Goal: Task Accomplishment & Management: Use online tool/utility

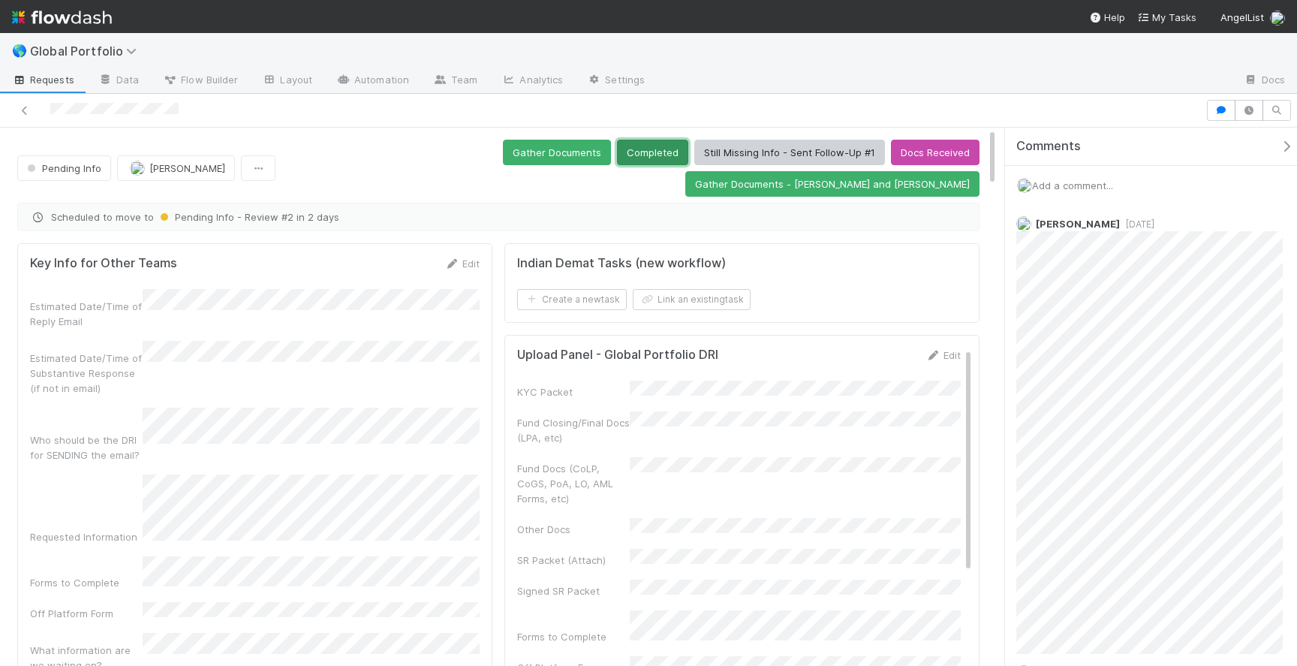
click at [617, 155] on button "Completed" at bounding box center [652, 153] width 71 height 26
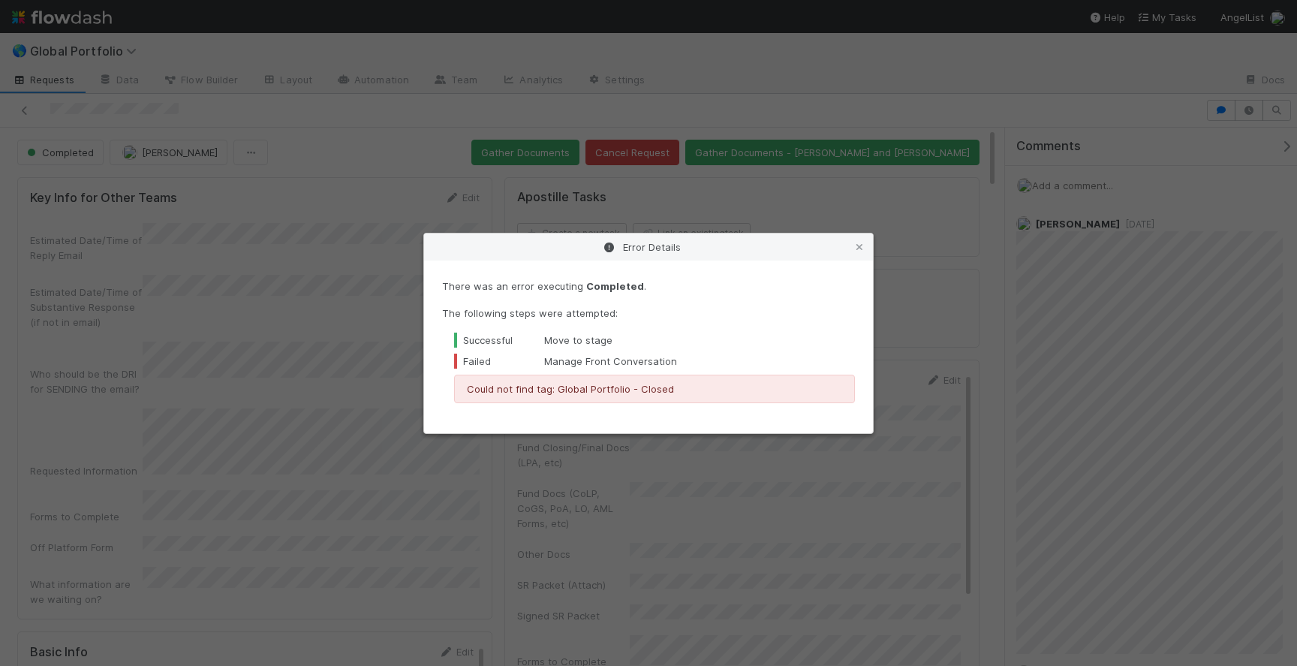
click at [11, 109] on div "Error Details There was an error executing Completed . The following steps were…" at bounding box center [648, 333] width 1297 height 666
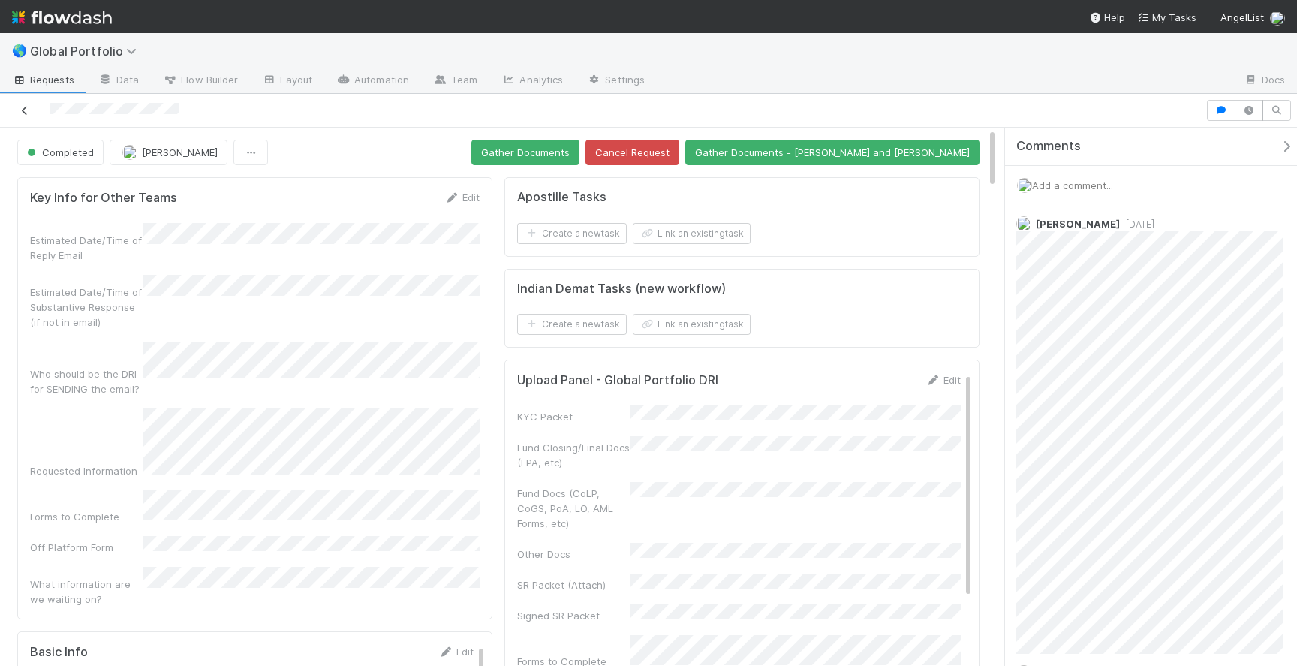
click at [22, 109] on icon at bounding box center [24, 111] width 15 height 10
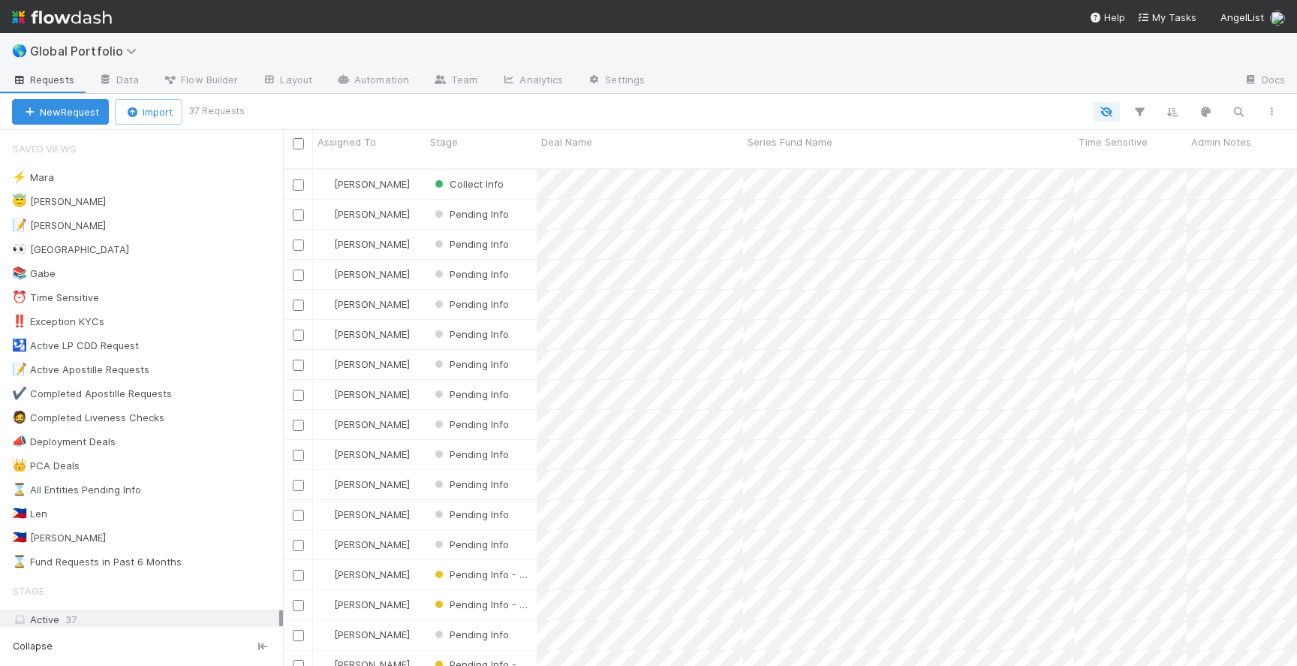
scroll to position [509, 1014]
click at [176, 207] on div "😇 Jeremy 2" at bounding box center [147, 201] width 271 height 19
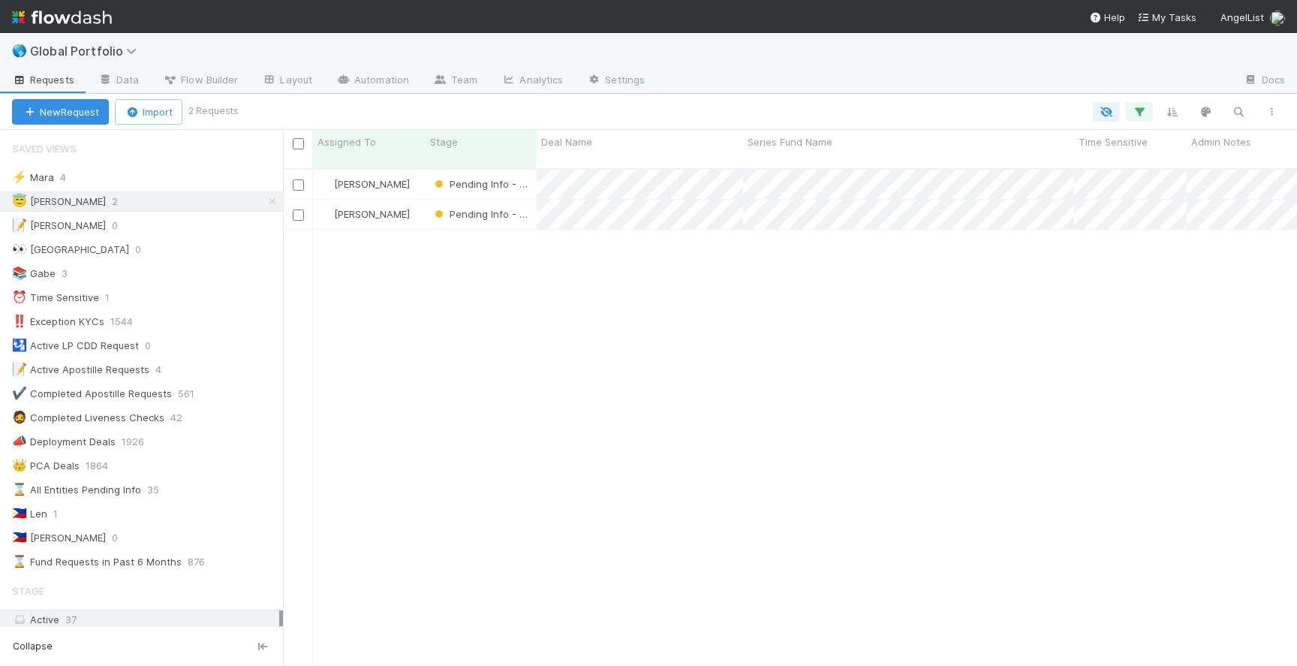
scroll to position [509, 1014]
click at [156, 176] on div "⚡ Mara 4" at bounding box center [147, 177] width 271 height 19
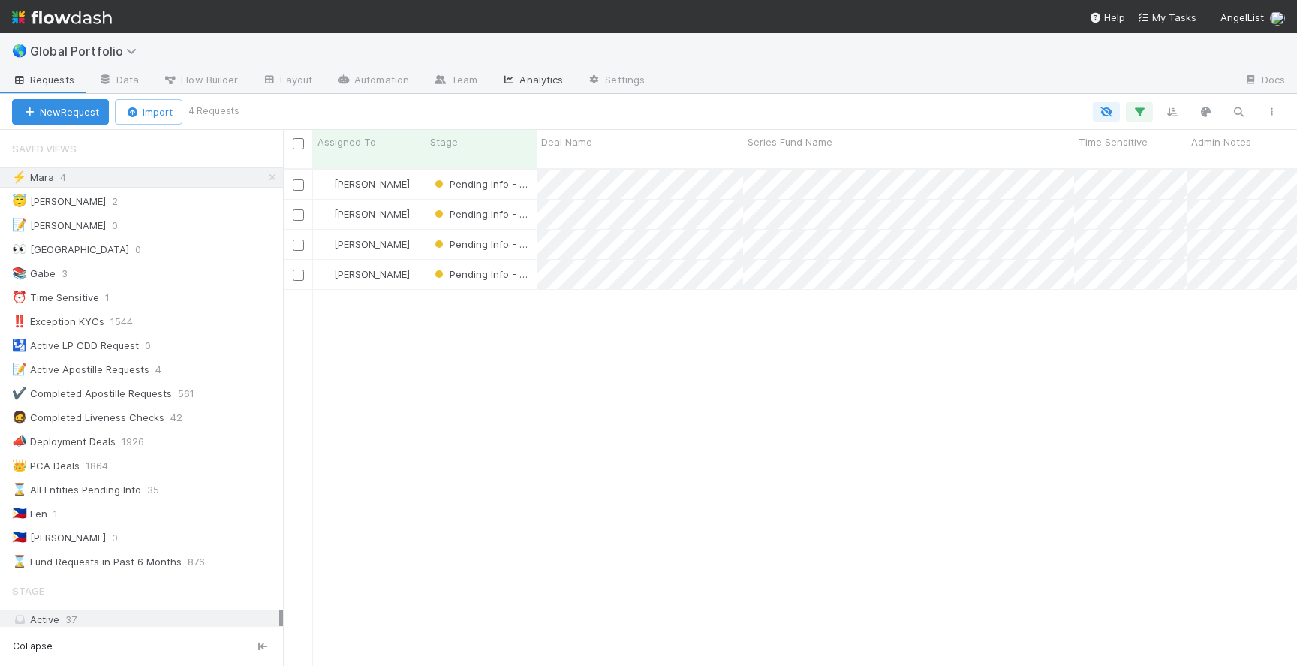
scroll to position [509, 1014]
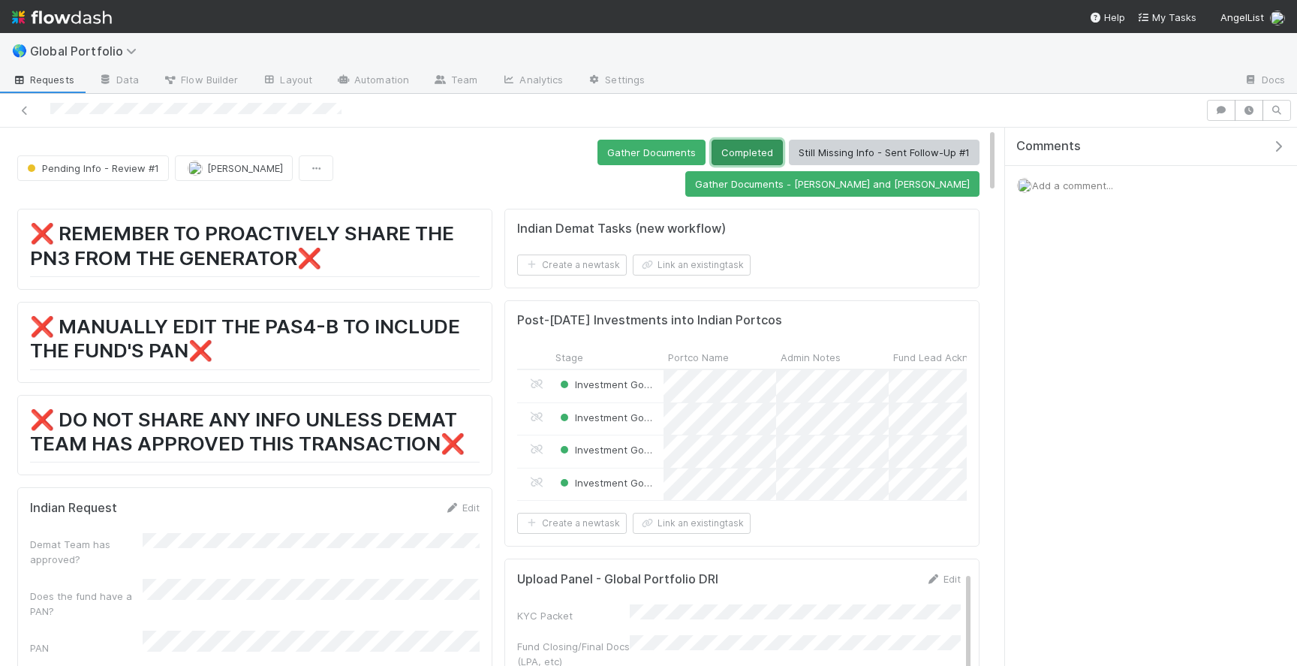
click at [711, 157] on button "Completed" at bounding box center [746, 153] width 71 height 26
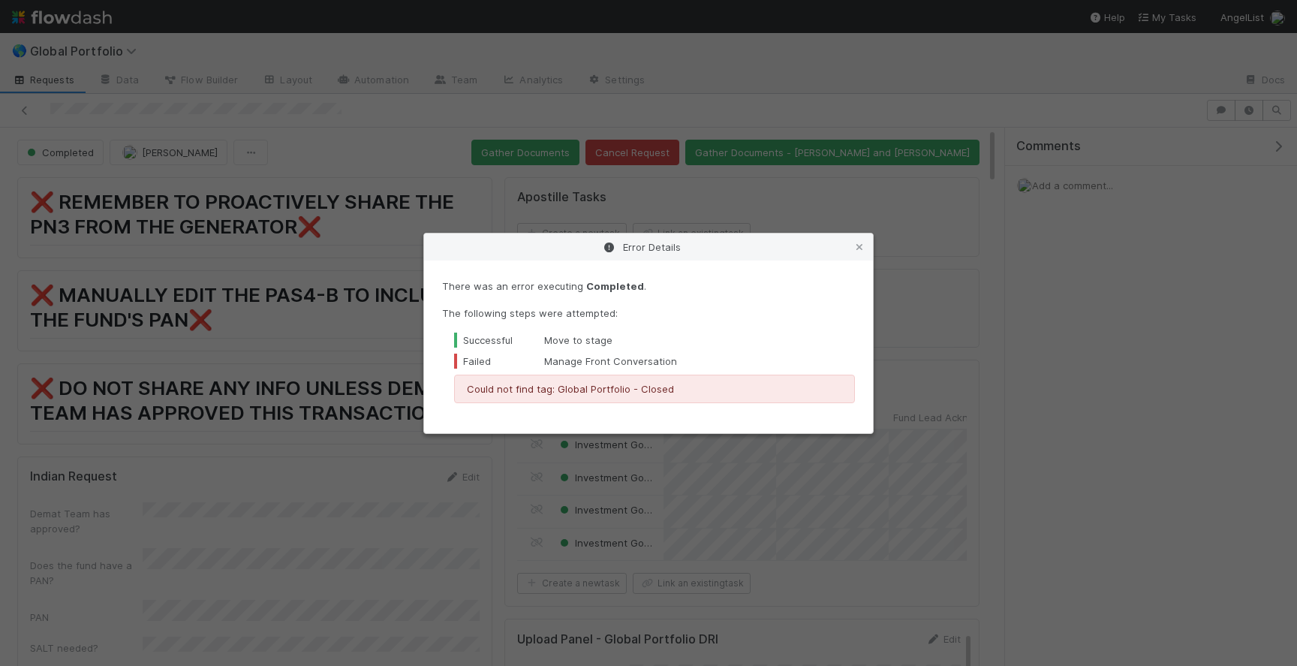
click at [394, 104] on div "Error Details There was an error executing Completed . The following steps were…" at bounding box center [648, 333] width 1297 height 666
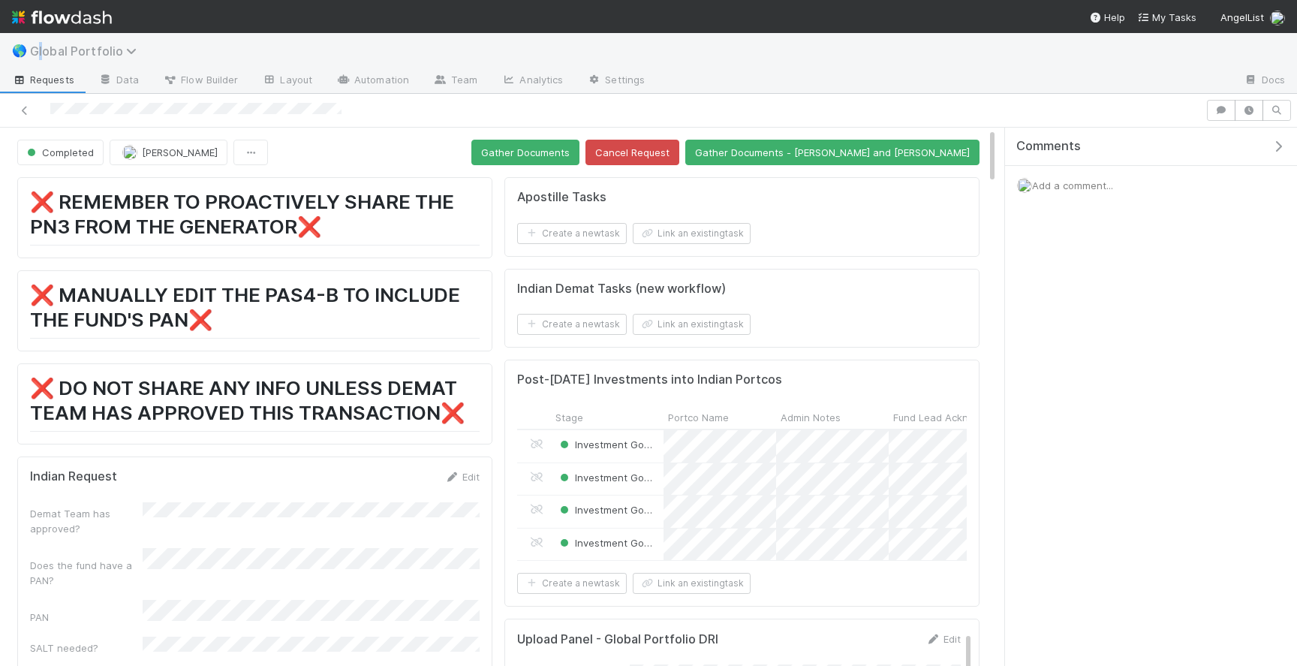
click at [41, 53] on span "Global Portfolio" at bounding box center [87, 51] width 114 height 15
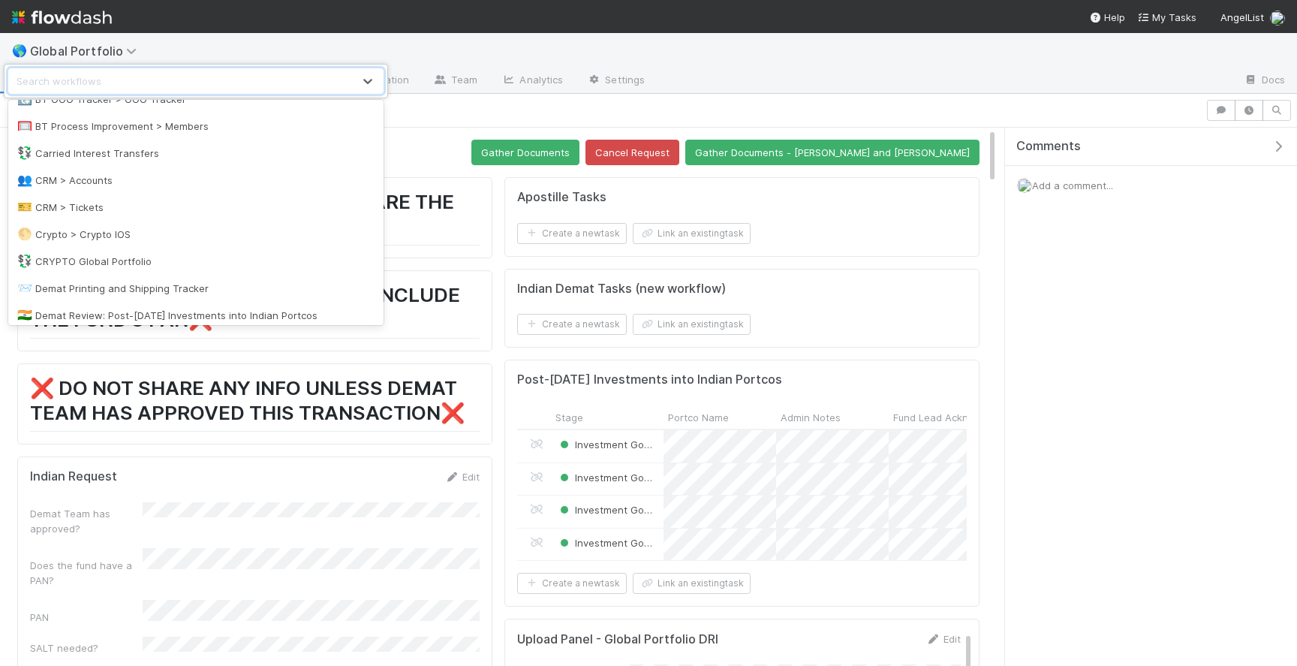
scroll to position [371, 0]
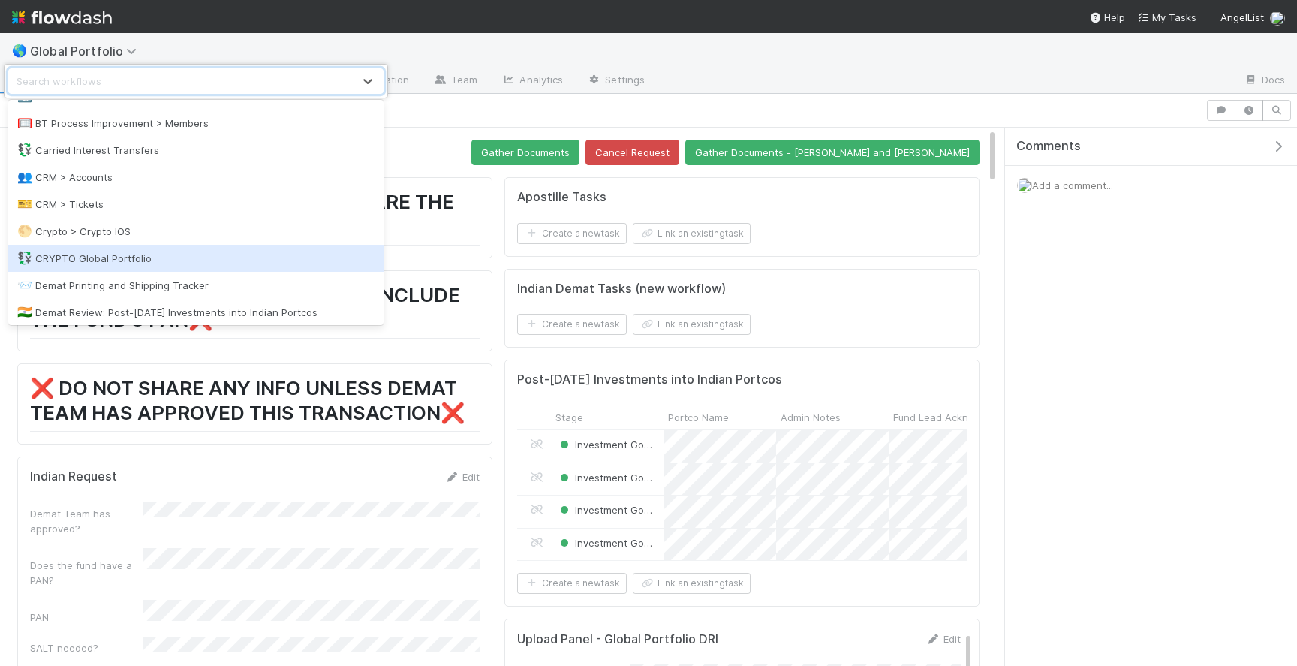
click at [134, 252] on div "💱 CRYPTO Global Portfolio" at bounding box center [195, 258] width 357 height 15
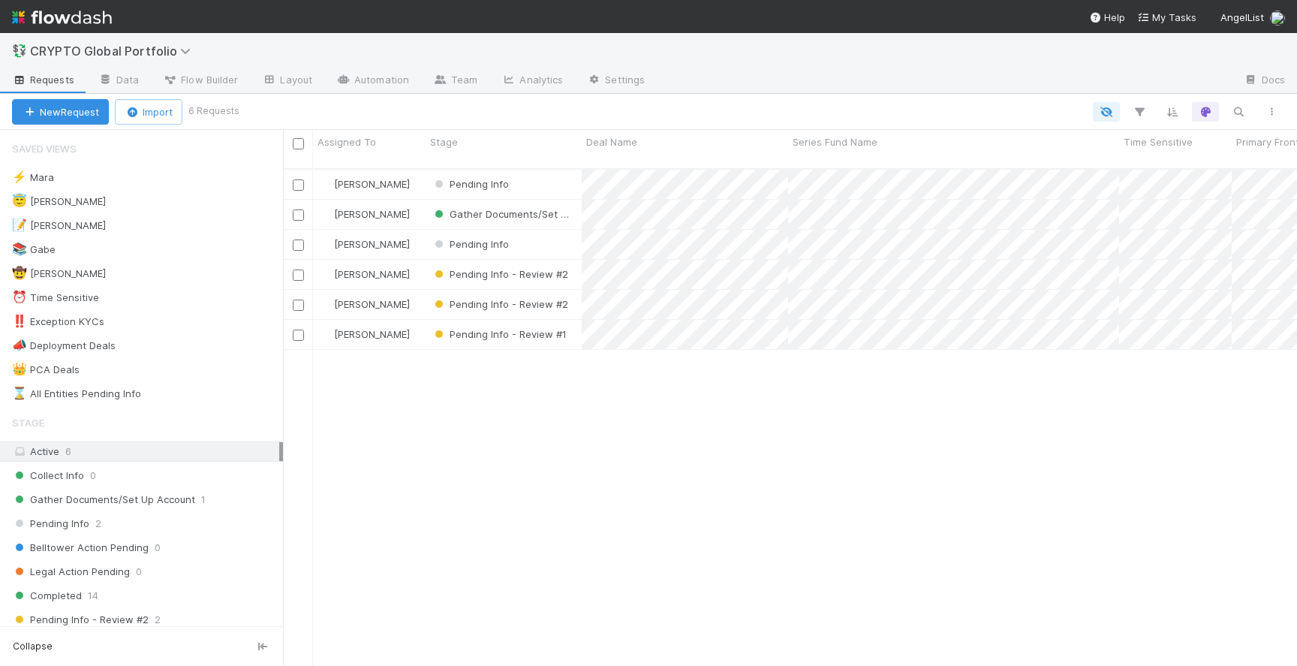
scroll to position [0, 1]
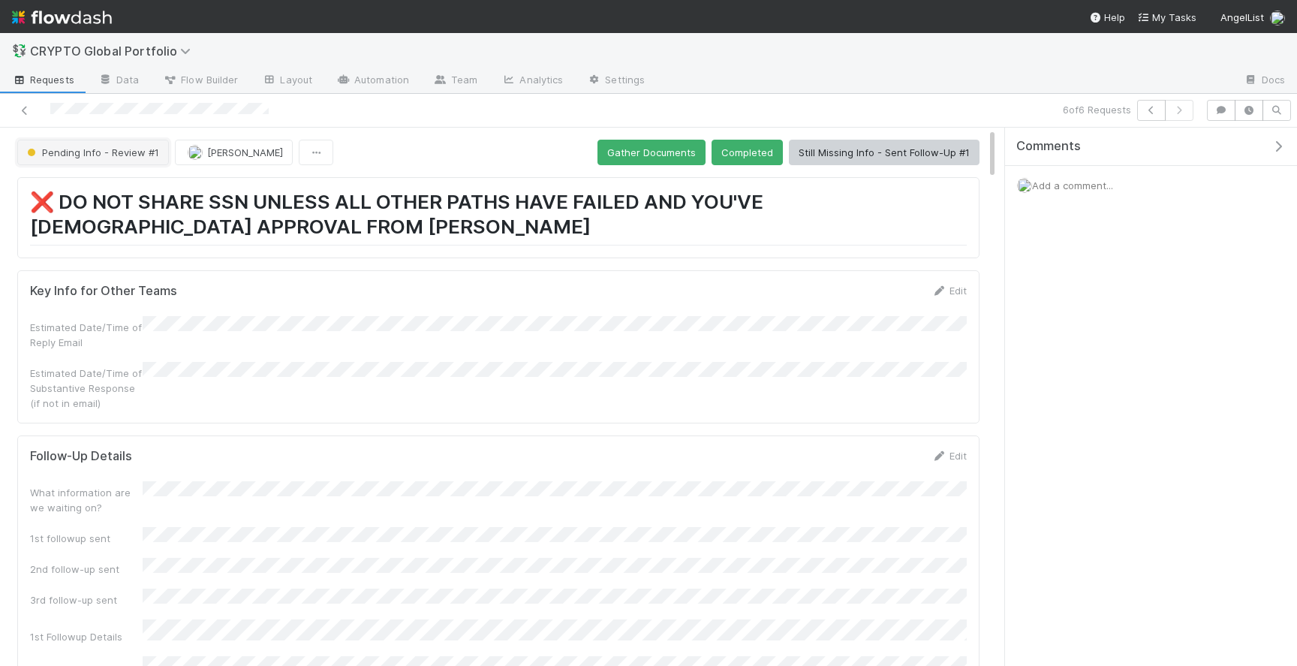
click at [107, 146] on span "Pending Info - Review #1" at bounding box center [91, 152] width 135 height 12
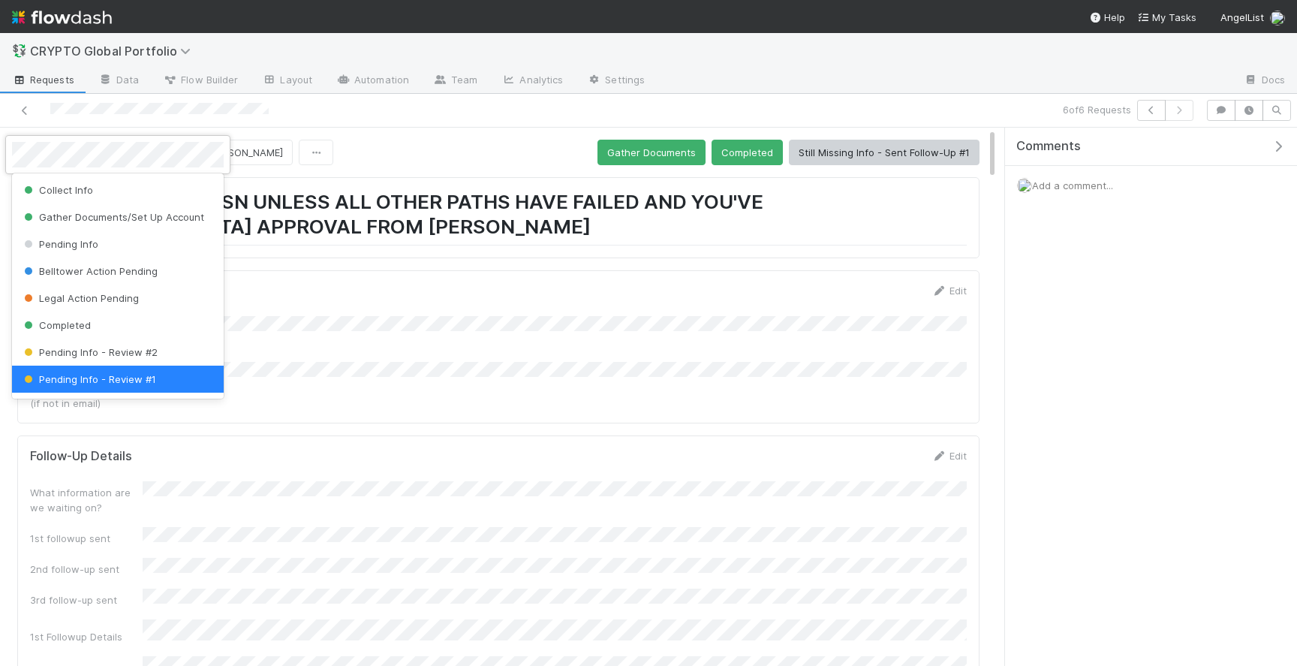
scroll to position [3, 0]
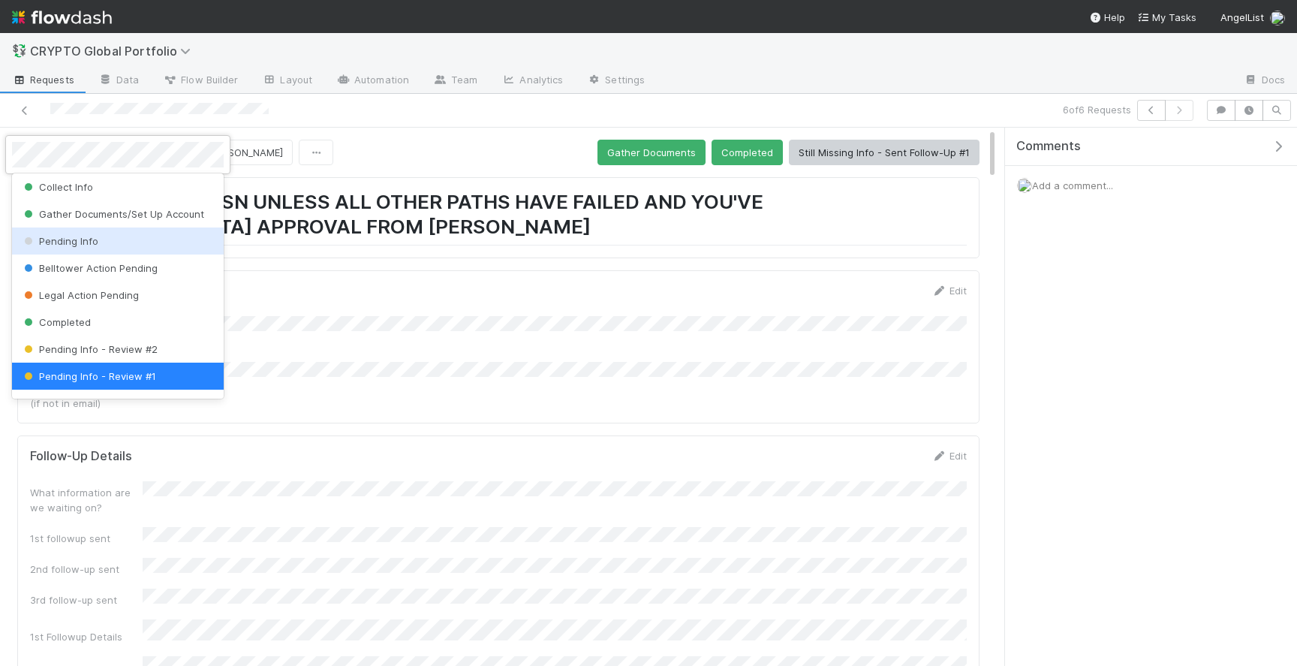
click at [138, 234] on div "Pending Info" at bounding box center [118, 240] width 212 height 27
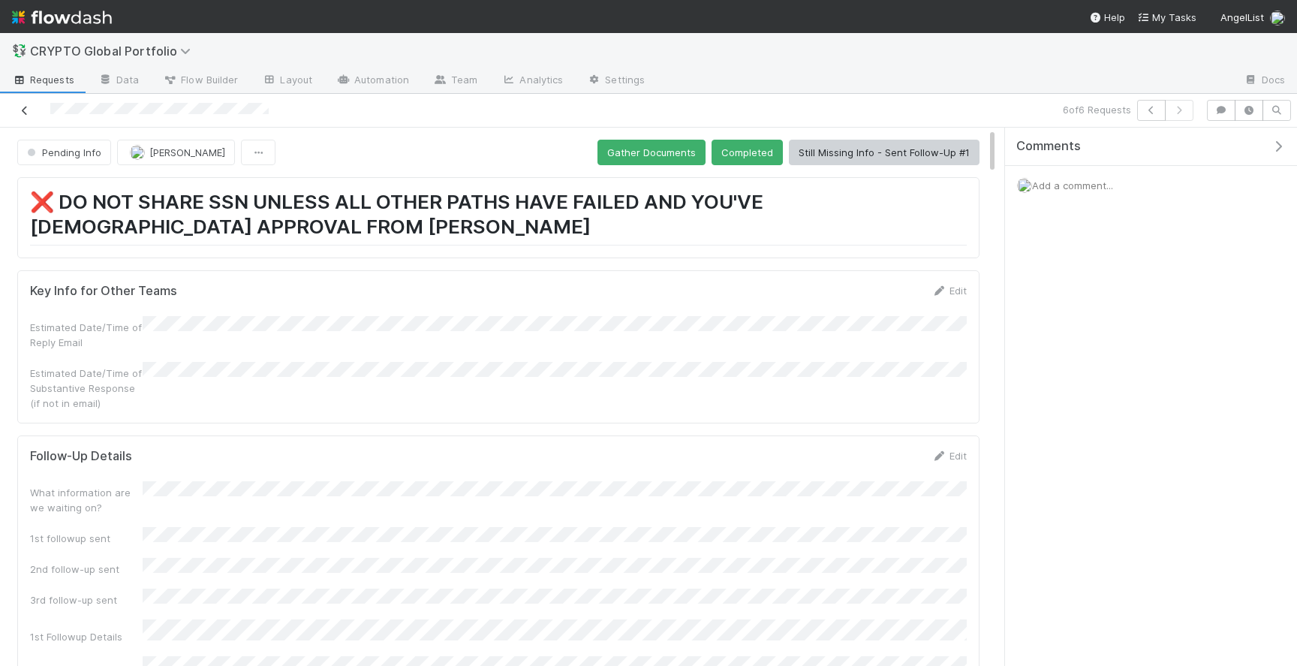
click at [22, 113] on icon at bounding box center [24, 111] width 15 height 10
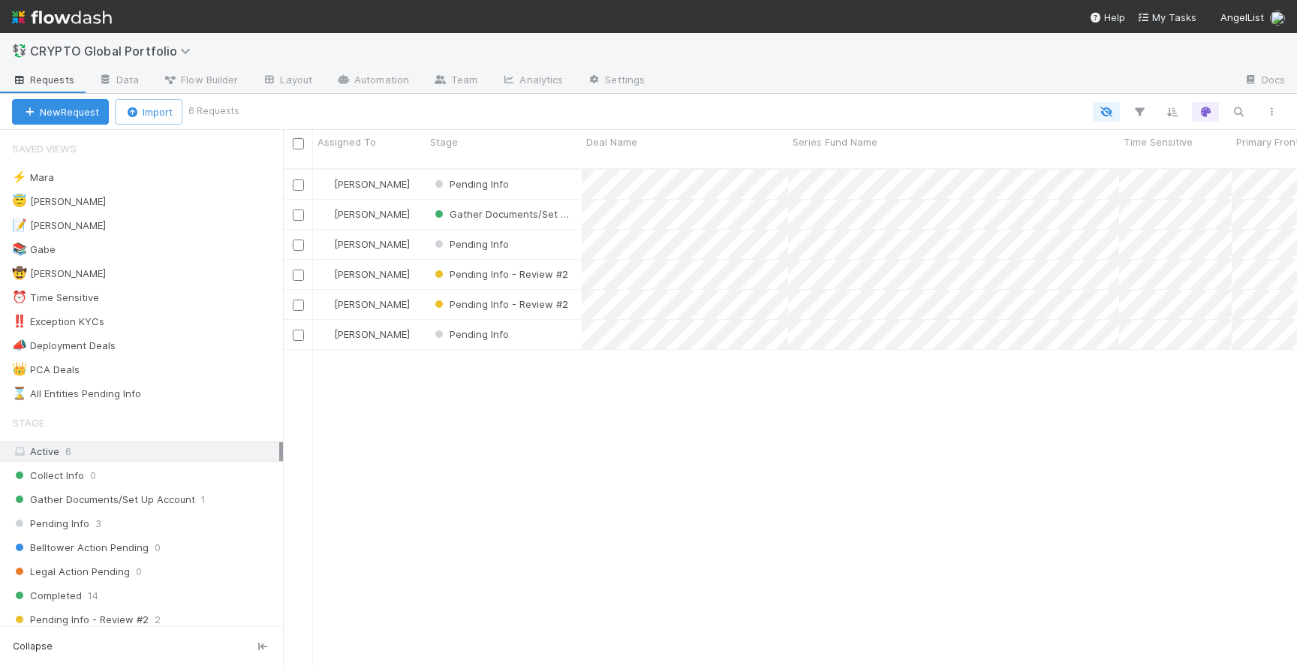
scroll to position [509, 1014]
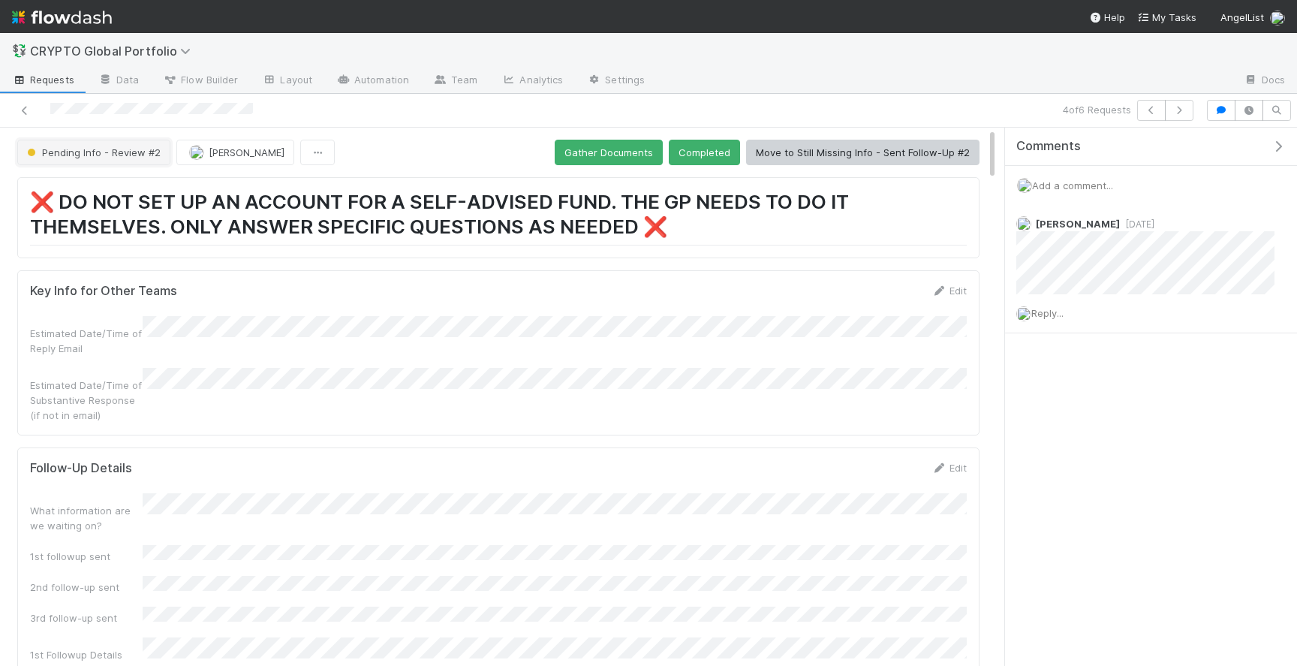
click at [59, 152] on span "Pending Info - Review #2" at bounding box center [92, 152] width 137 height 12
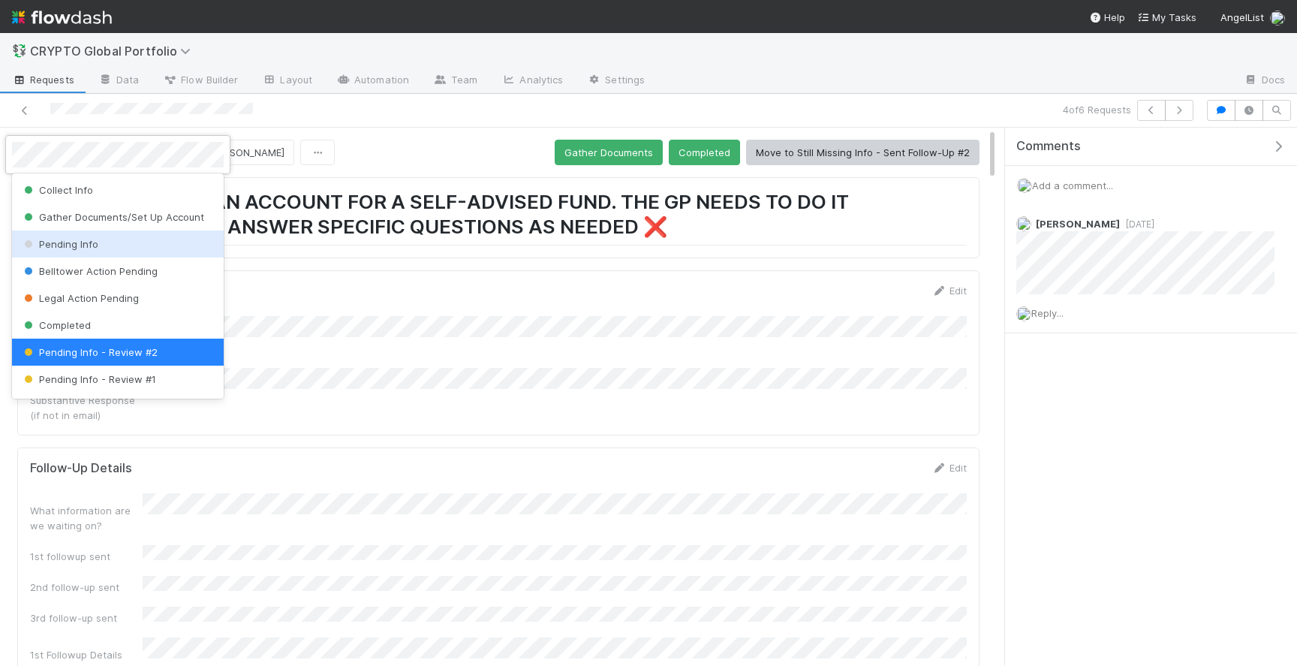
click at [125, 240] on div "Pending Info" at bounding box center [118, 243] width 212 height 27
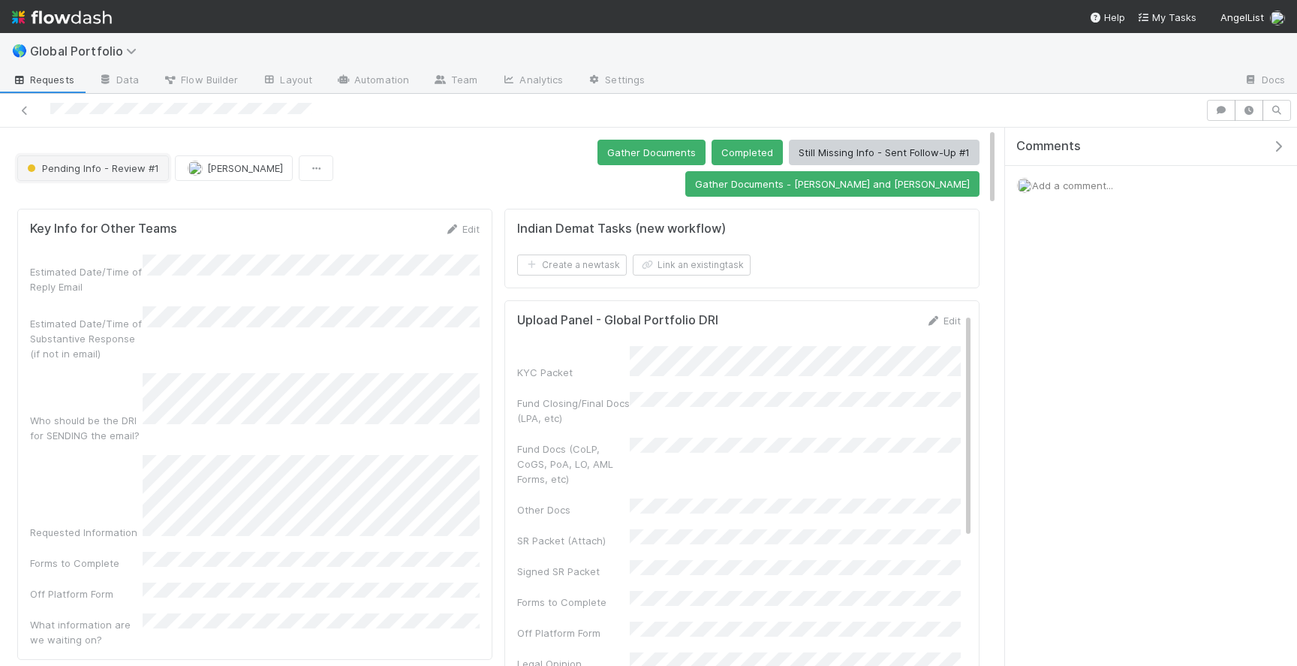
click at [83, 162] on span "Pending Info - Review #1" at bounding box center [91, 168] width 135 height 12
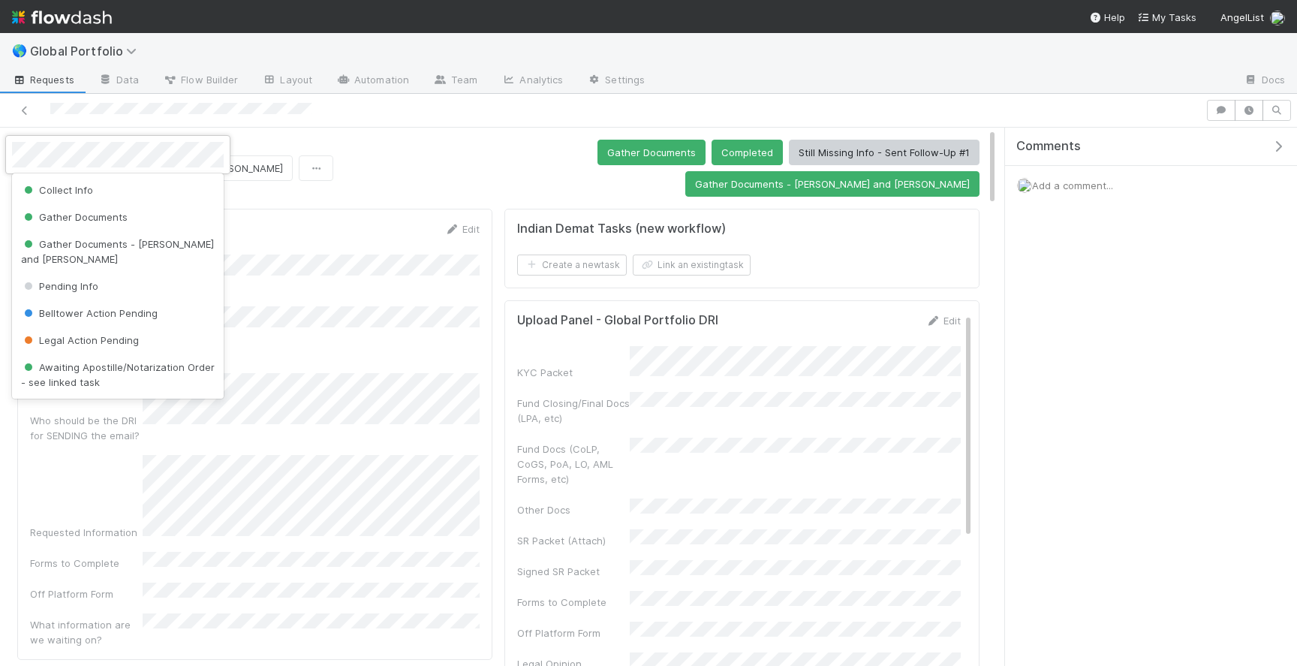
scroll to position [45, 0]
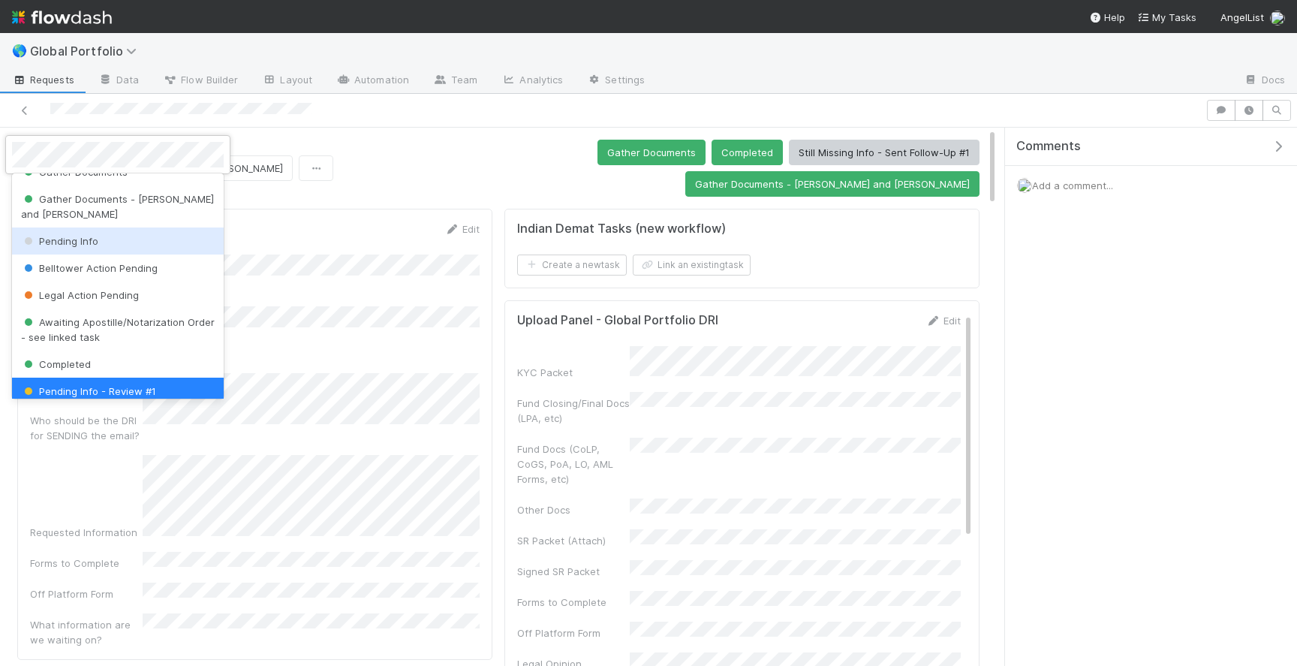
click at [135, 231] on div "Pending Info" at bounding box center [118, 240] width 212 height 27
